Goal: Task Accomplishment & Management: Use online tool/utility

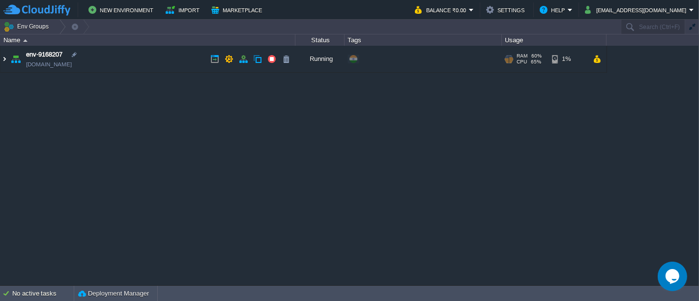
click at [4, 59] on img at bounding box center [4, 59] width 8 height 27
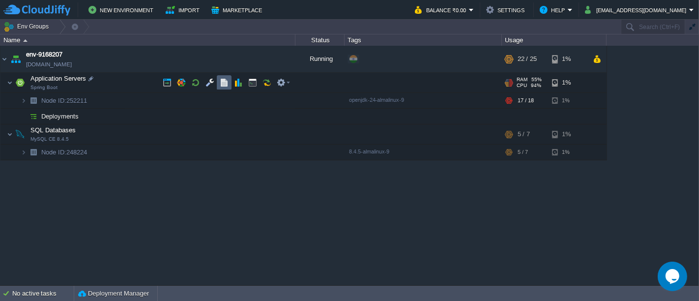
click at [225, 84] on button "button" at bounding box center [224, 82] width 9 height 9
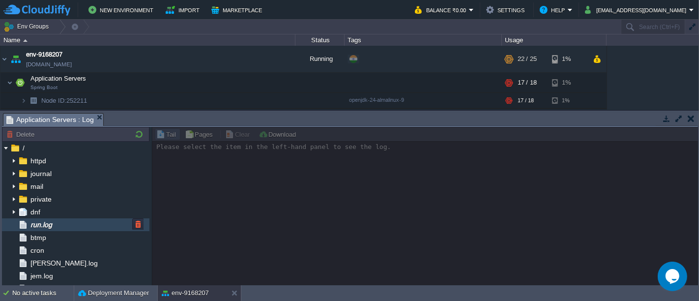
click at [54, 225] on span "run.log" at bounding box center [41, 224] width 25 height 9
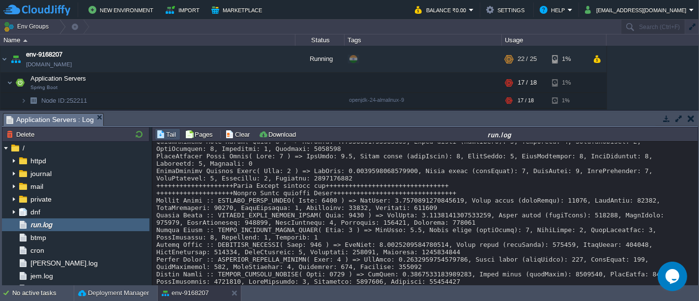
scroll to position [24753, 0]
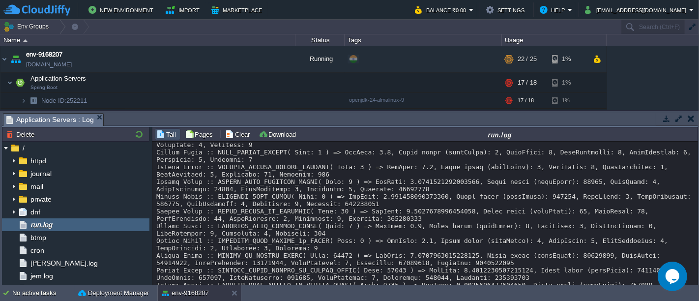
click at [688, 117] on button "button" at bounding box center [691, 118] width 7 height 9
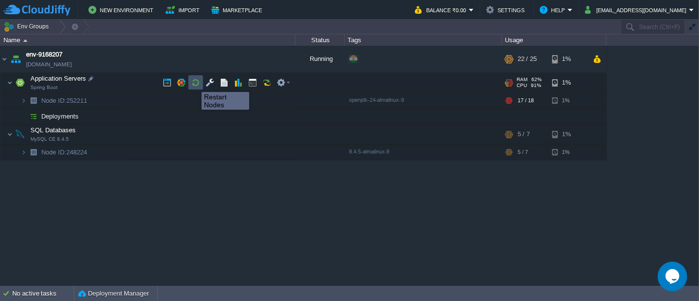
click at [194, 83] on button "button" at bounding box center [195, 82] width 9 height 9
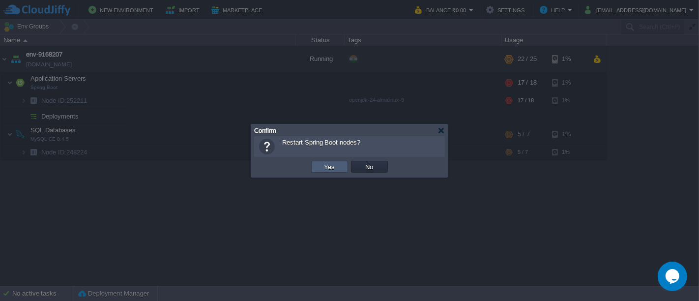
click at [330, 168] on button "Yes" at bounding box center [330, 166] width 17 height 9
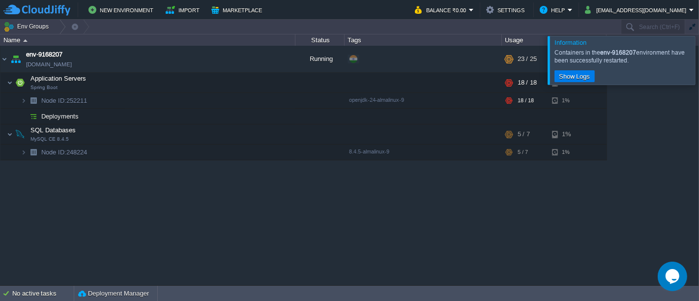
click at [699, 52] on div at bounding box center [711, 60] width 0 height 48
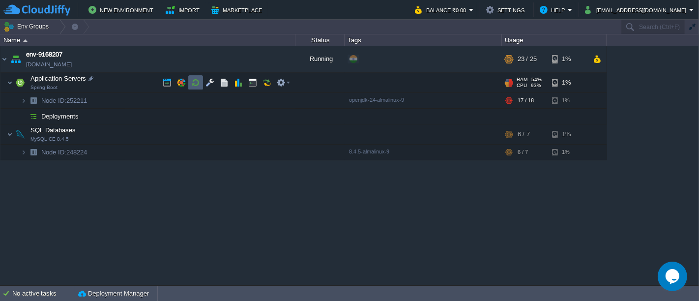
click at [190, 85] on td at bounding box center [195, 82] width 15 height 15
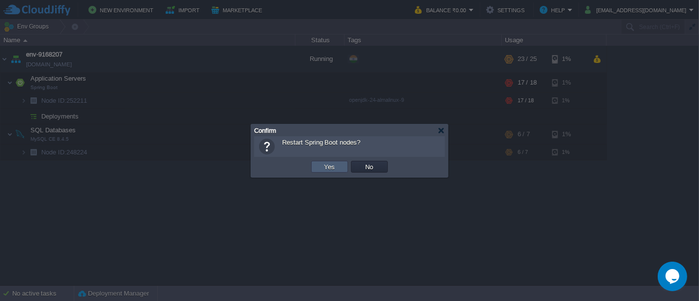
click at [319, 171] on td "Yes" at bounding box center [329, 167] width 37 height 12
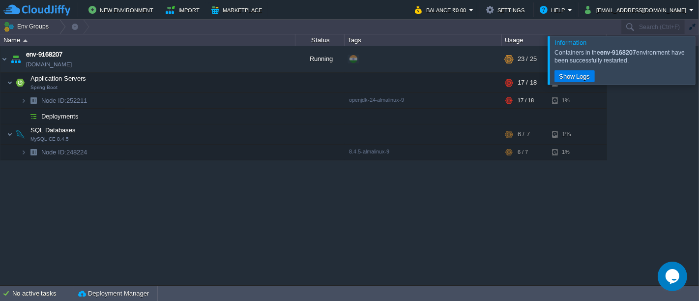
click at [699, 64] on div at bounding box center [711, 60] width 0 height 48
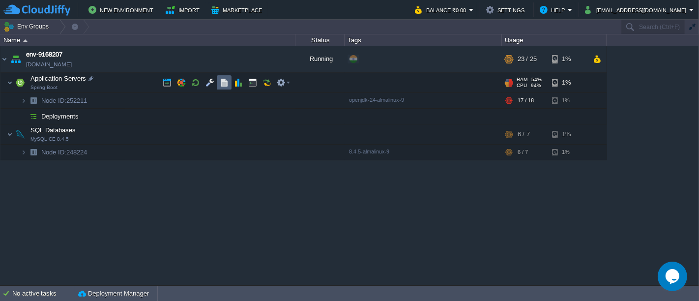
click at [220, 86] on button "button" at bounding box center [224, 82] width 9 height 9
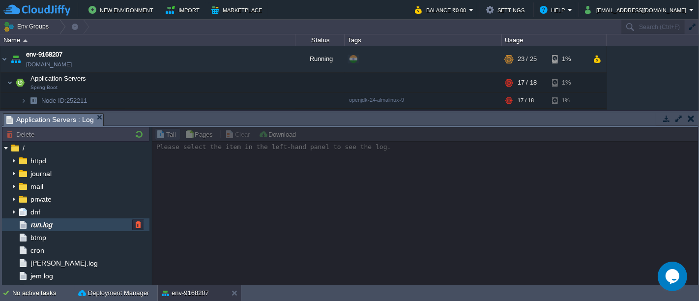
click at [85, 229] on div "run.log" at bounding box center [76, 224] width 148 height 13
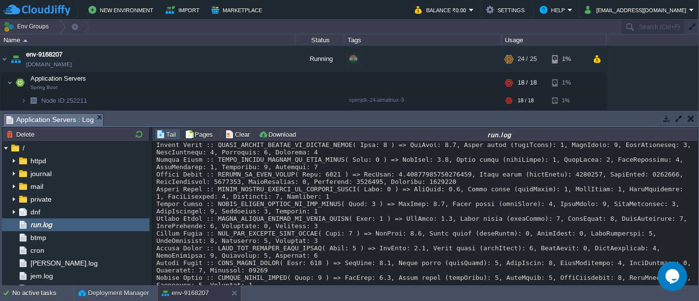
scroll to position [13783, 0]
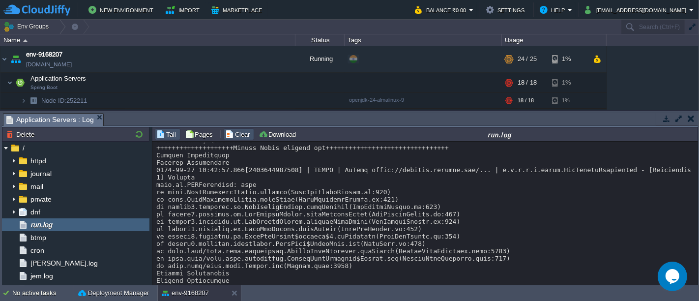
click at [236, 136] on button "Clear" at bounding box center [239, 134] width 28 height 9
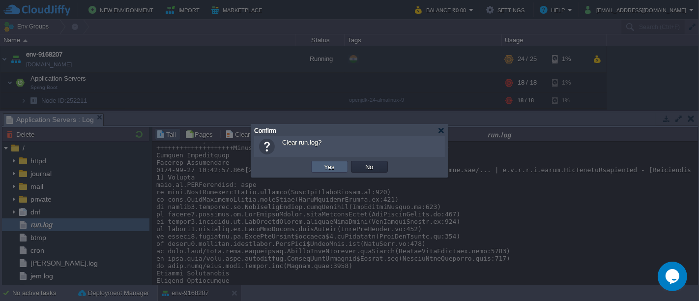
click at [323, 169] on button "Yes" at bounding box center [330, 166] width 17 height 9
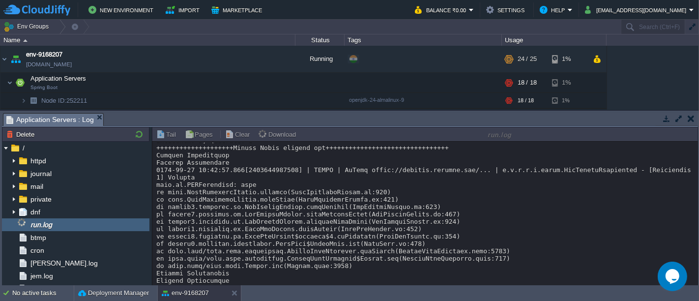
click at [689, 121] on button "button" at bounding box center [691, 118] width 7 height 9
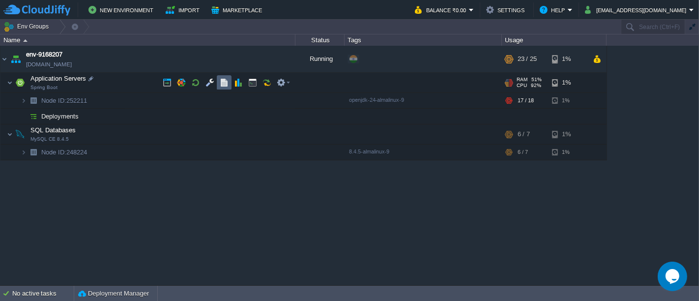
click at [224, 84] on button "button" at bounding box center [224, 82] width 9 height 9
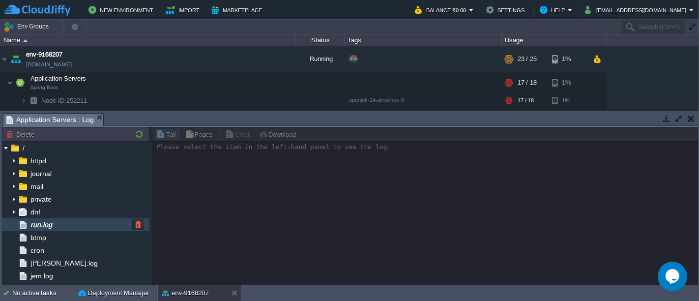
click at [63, 227] on div "run.log" at bounding box center [76, 224] width 148 height 13
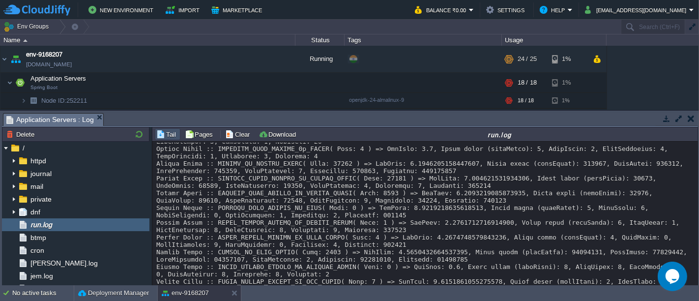
scroll to position [15051, 0]
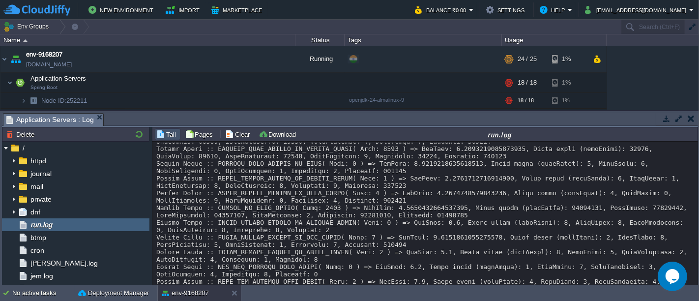
click at [689, 118] on button "button" at bounding box center [691, 118] width 7 height 9
